Goal: Transaction & Acquisition: Download file/media

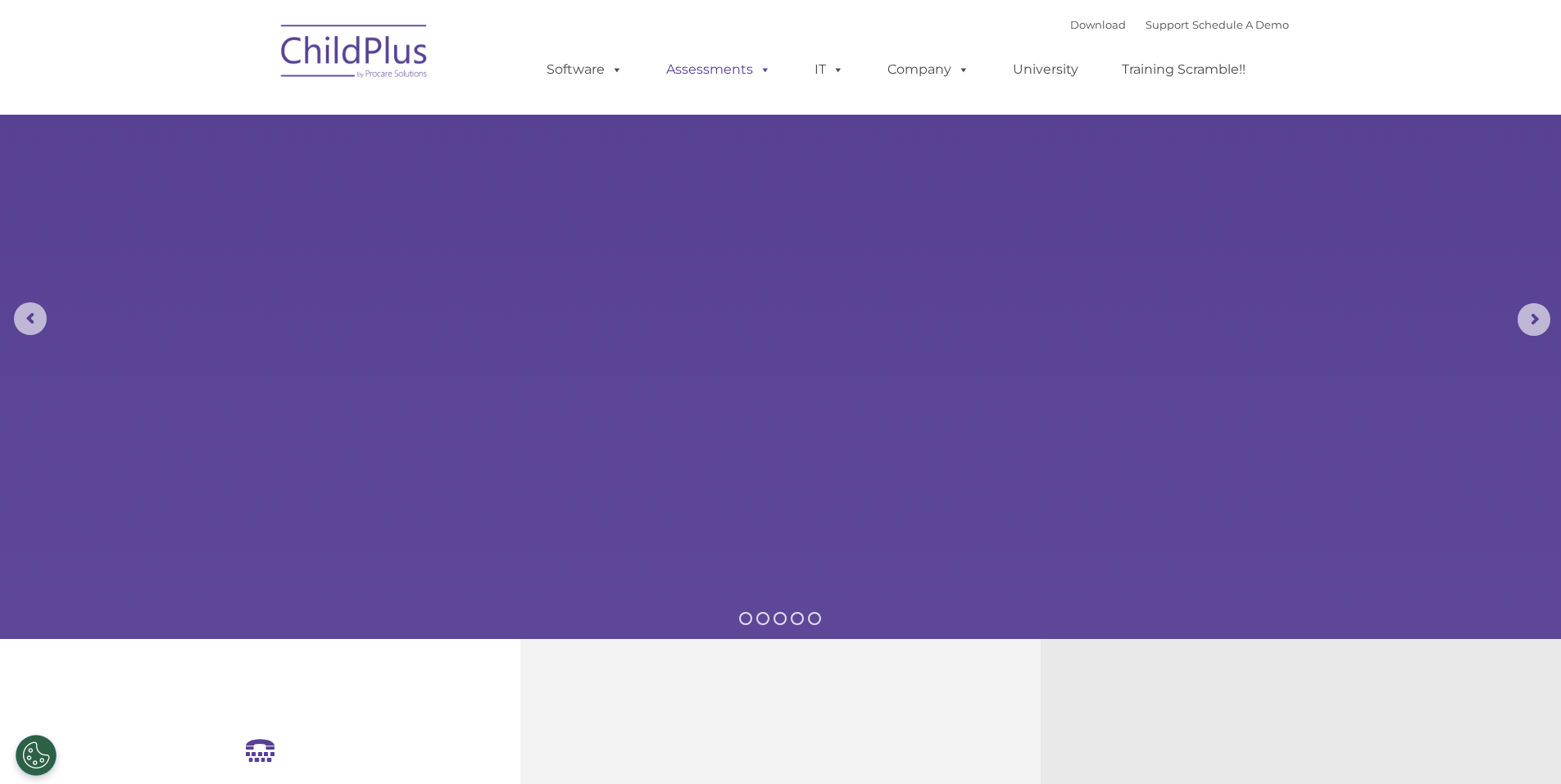
select select "MEDIUM"
type input ""
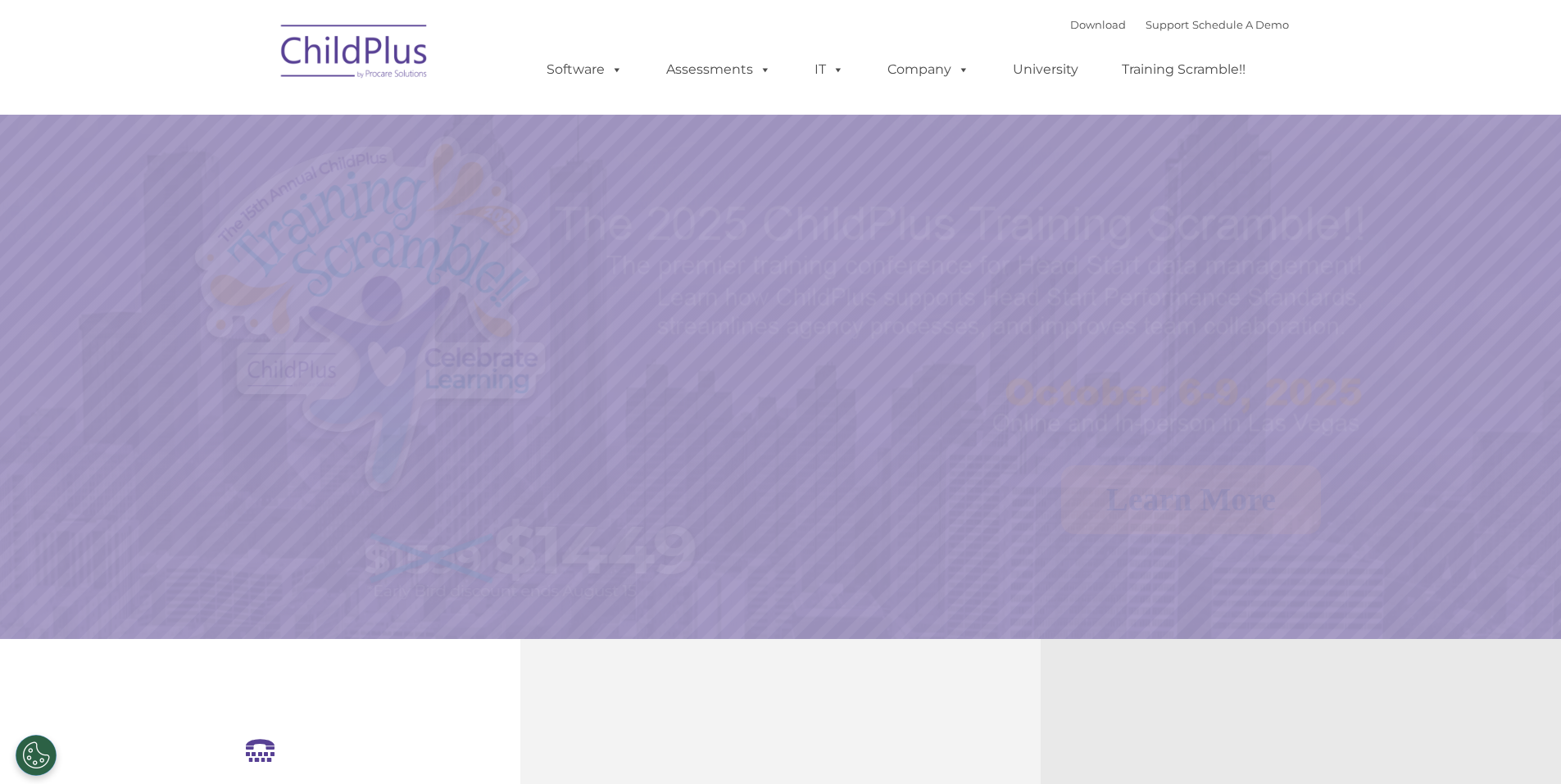
select select "MEDIUM"
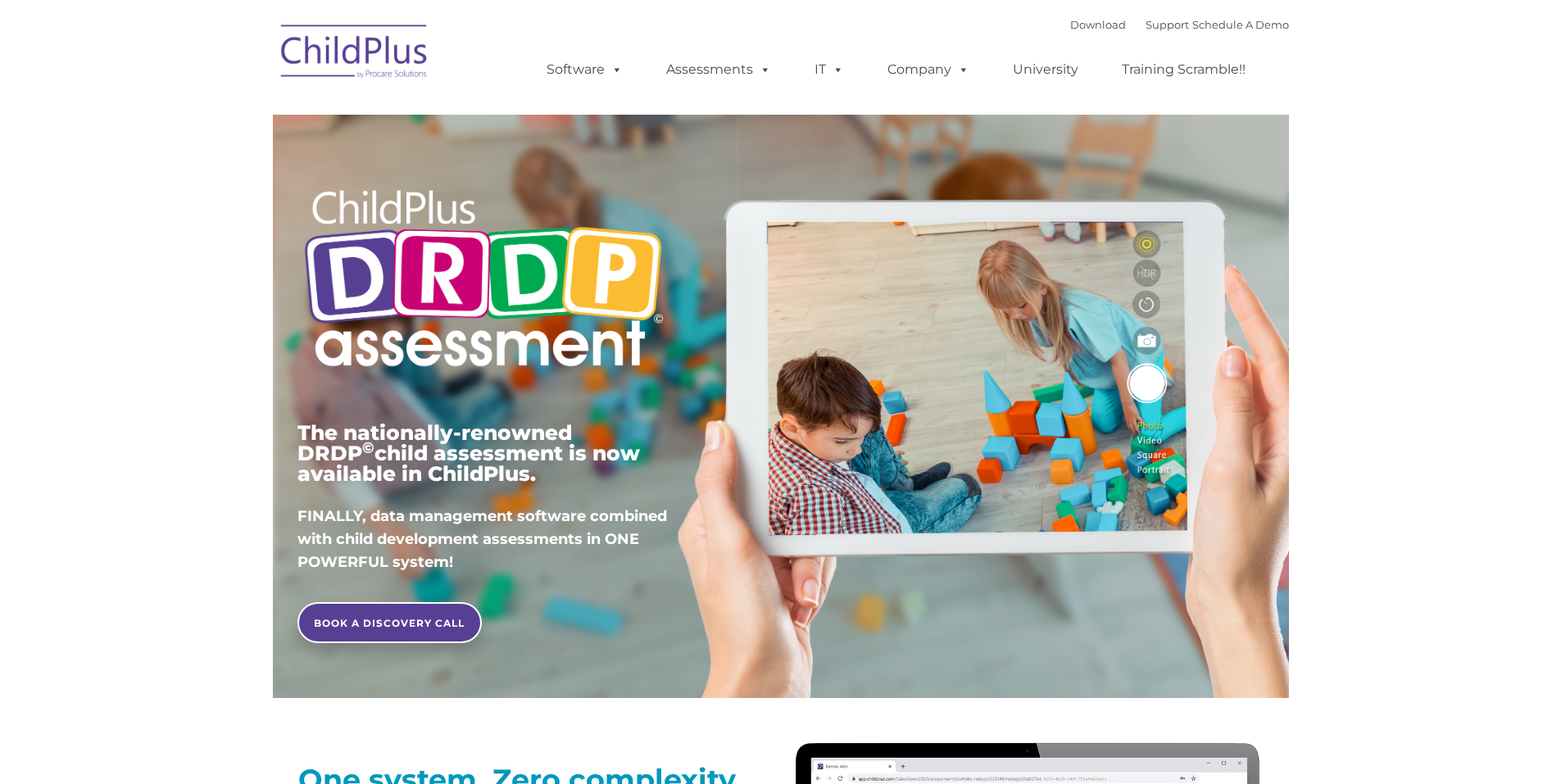
type input ""
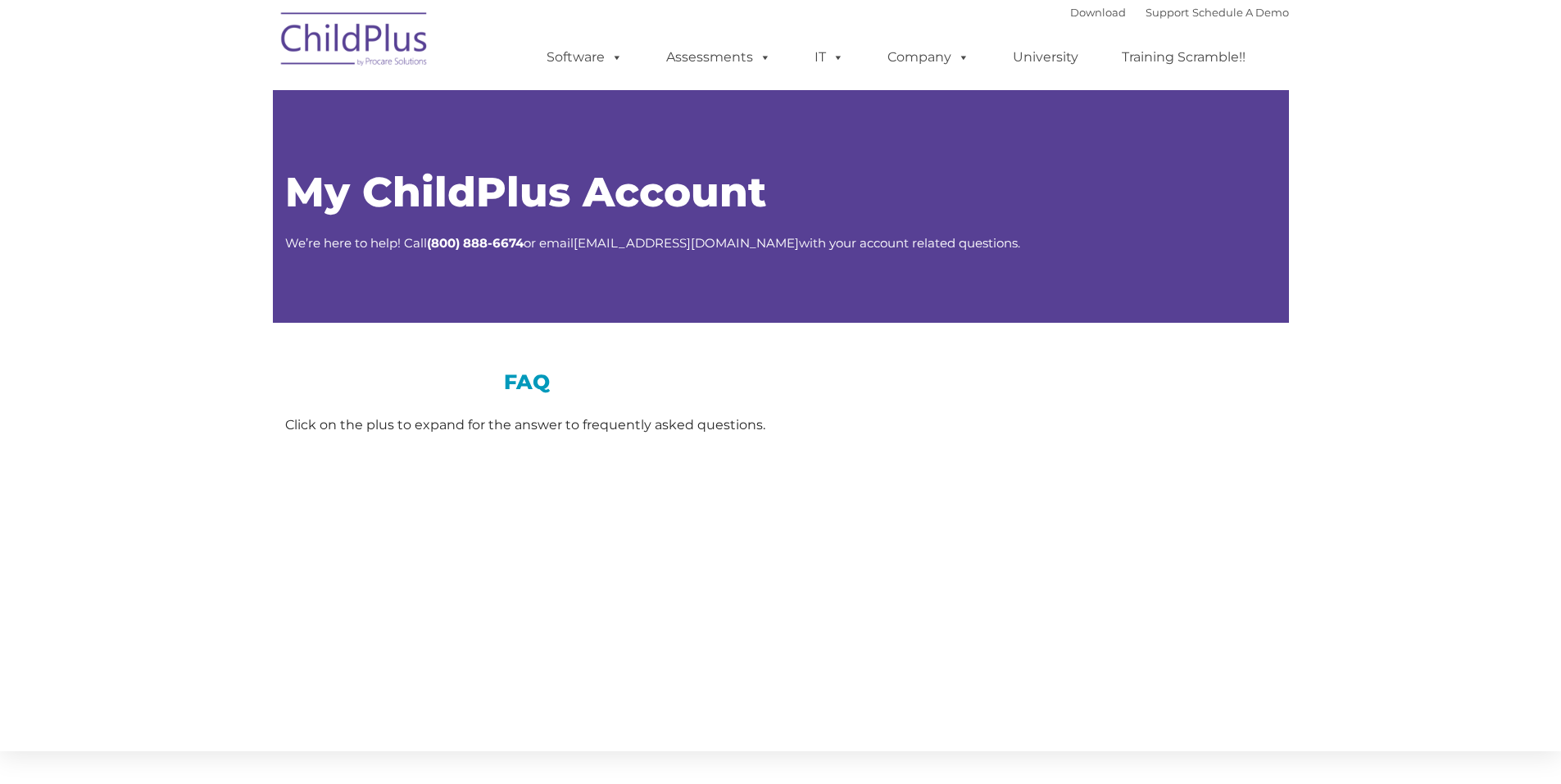
type input ""
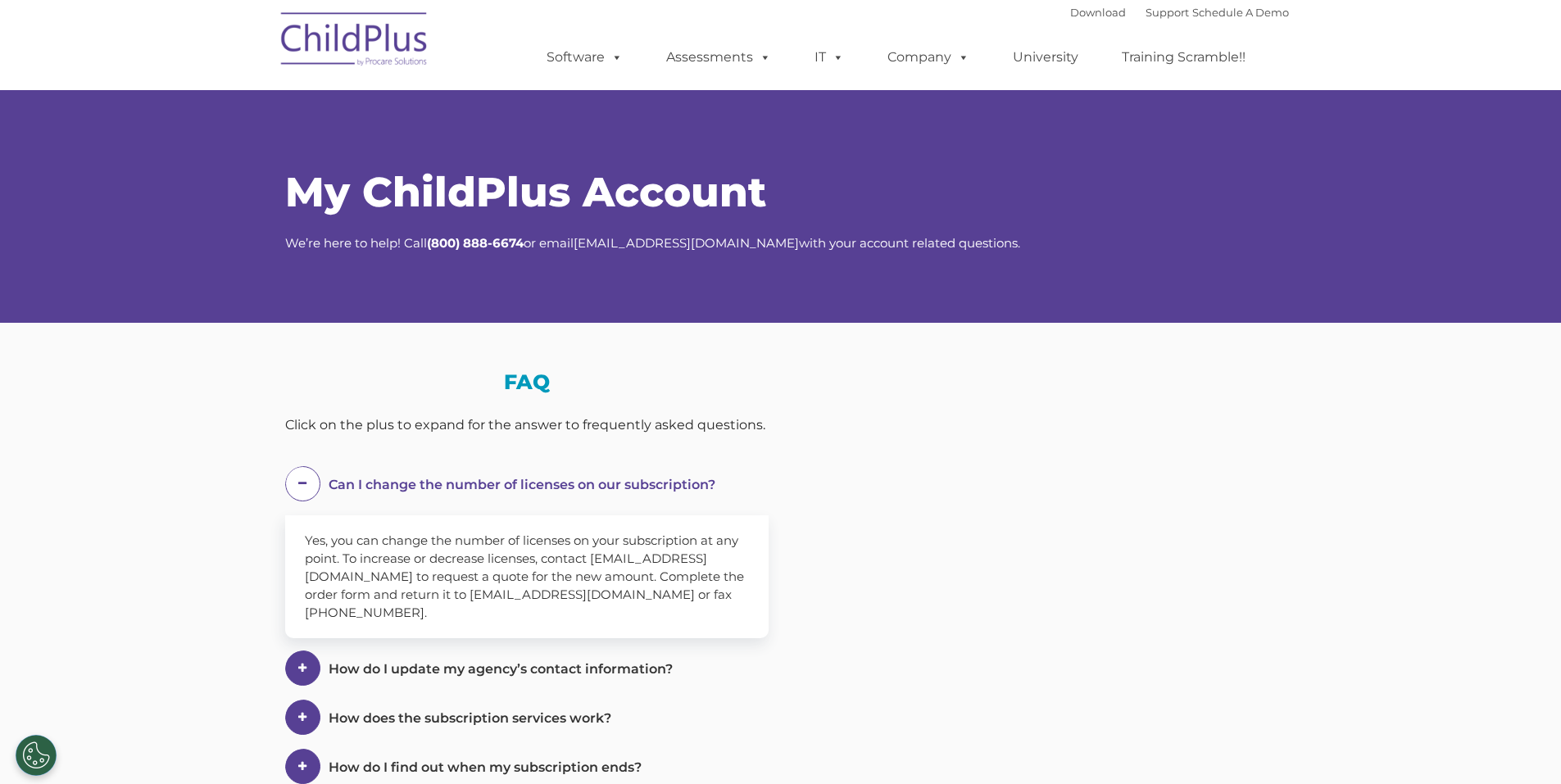
select select "MEDIUM"
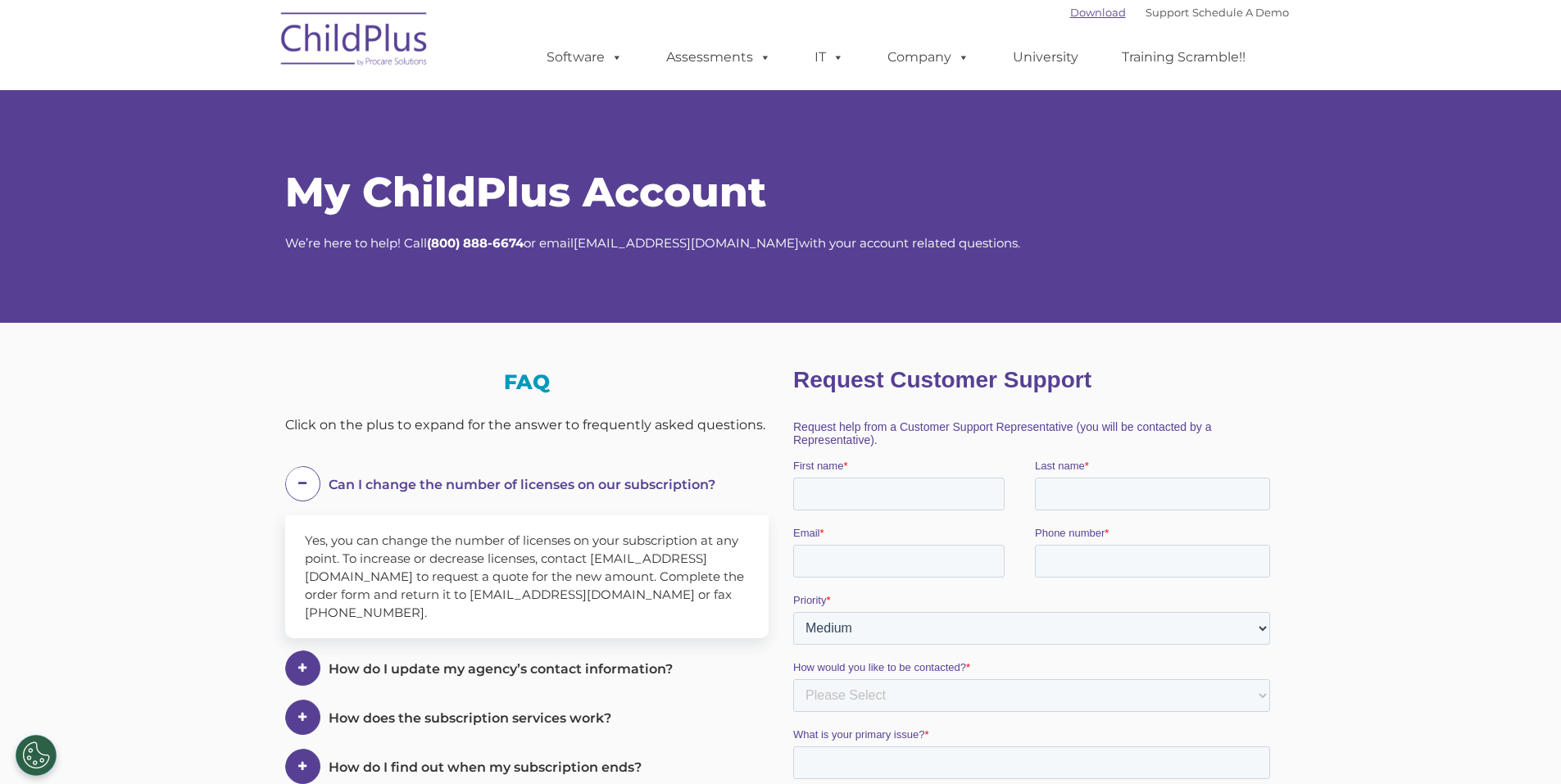
click at [1086, 12] on link "Download" at bounding box center [1098, 12] width 55 height 13
